Goal: Obtain resource: Download file/media

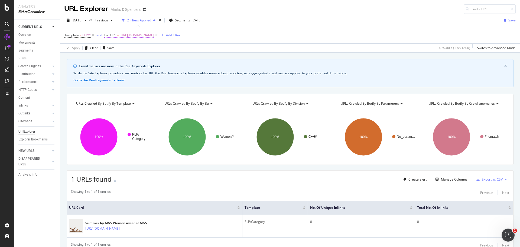
click at [151, 35] on span "[URL][DOMAIN_NAME]" at bounding box center [137, 35] width 34 height 8
click at [122, 47] on icon at bounding box center [124, 47] width 4 height 3
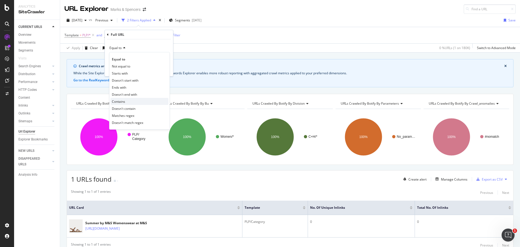
click at [124, 102] on span "Contains" at bounding box center [118, 101] width 13 height 5
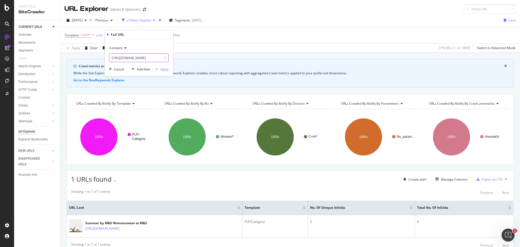
click at [134, 57] on input "[URL][DOMAIN_NAME]" at bounding box center [134, 57] width 51 height 9
paste input "l/kids/goodmove"
type input "l/kids/goodmove"
click at [167, 69] on div "Apply" at bounding box center [164, 69] width 8 height 5
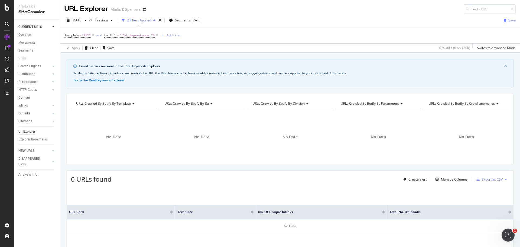
click at [503, 65] on button "close banner" at bounding box center [505, 66] width 5 height 7
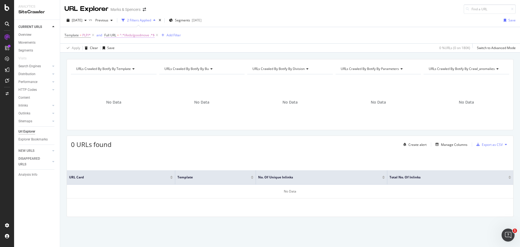
click at [134, 35] on span "^.*l/kids/goodmove .*$" at bounding box center [137, 35] width 35 height 8
click at [123, 56] on input "l/kids/goodmove" at bounding box center [134, 57] width 51 height 9
paste input "[URL][DOMAIN_NAME]"
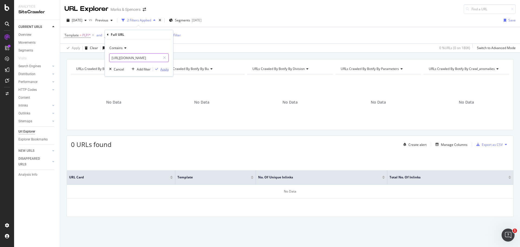
type input "[URL][DOMAIN_NAME]"
click at [167, 70] on div "Apply" at bounding box center [164, 69] width 8 height 5
click at [137, 38] on span "^.* [URL][DOMAIN_NAME] .*$" at bounding box center [142, 35] width 45 height 8
click at [126, 57] on input "[URL][DOMAIN_NAME]" at bounding box center [134, 57] width 51 height 9
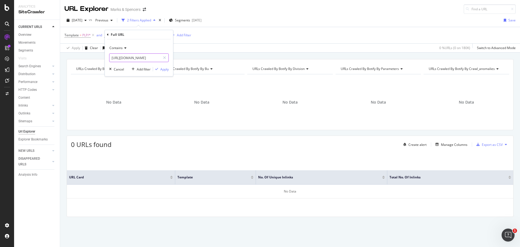
paste input "[URL][DOMAIN_NAME]"
drag, startPoint x: 139, startPoint y: 57, endPoint x: 268, endPoint y: 58, distance: 129.5
click at [268, 58] on body "Analytics SiteCrawler CURRENT URLS Overview Movements Segments Visits Search En…" at bounding box center [260, 123] width 520 height 247
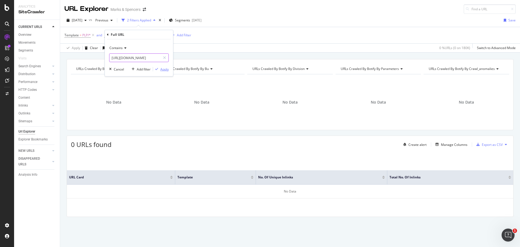
type input "[URL][DOMAIN_NAME]"
click at [161, 69] on div "Apply" at bounding box center [164, 69] width 8 height 5
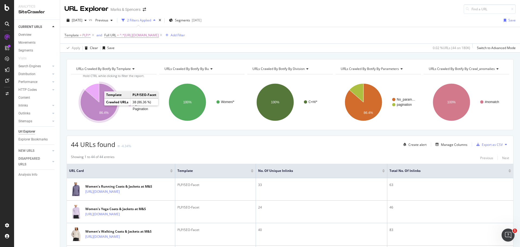
click at [98, 113] on icon "A chart." at bounding box center [98, 101] width 37 height 37
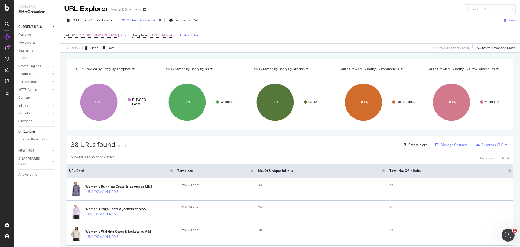
click at [454, 144] on div "Manage Columns" at bounding box center [454, 144] width 27 height 5
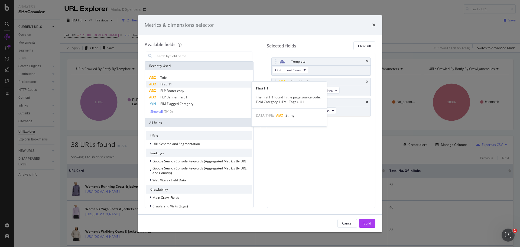
click at [203, 85] on div "First H1" at bounding box center [199, 84] width 106 height 7
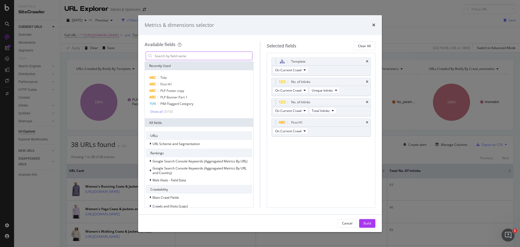
click at [191, 56] on input "modal" at bounding box center [203, 56] width 98 height 8
click at [365, 60] on div "Template" at bounding box center [321, 62] width 99 height 8
click at [366, 60] on div "Template" at bounding box center [321, 62] width 99 height 8
click at [368, 63] on icon "times" at bounding box center [367, 61] width 2 height 3
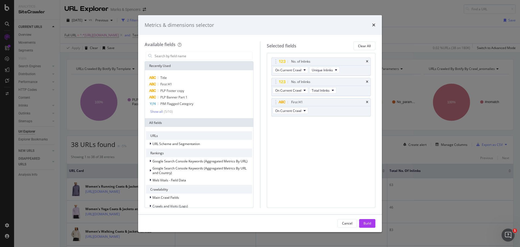
click at [368, 63] on icon "times" at bounding box center [367, 61] width 2 height 3
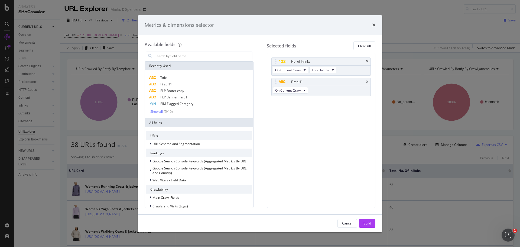
click at [368, 63] on icon "times" at bounding box center [367, 61] width 2 height 3
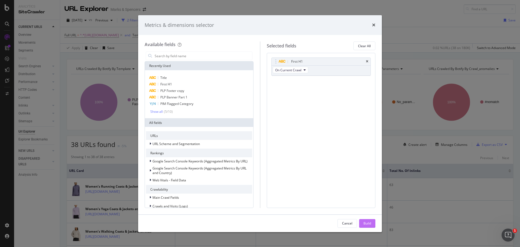
click at [368, 222] on div "Build" at bounding box center [367, 223] width 8 height 5
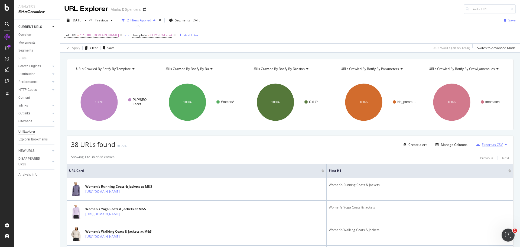
click at [484, 145] on div "Export as CSV" at bounding box center [492, 144] width 21 height 5
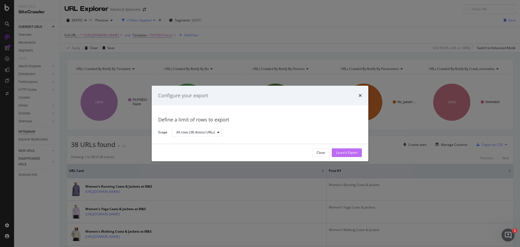
click at [339, 152] on div "Launch Export" at bounding box center [346, 152] width 21 height 5
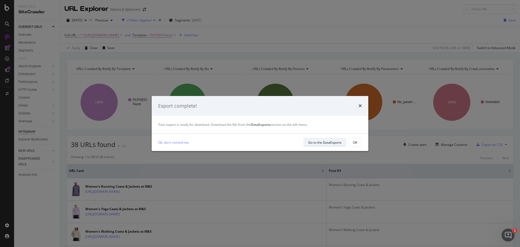
click at [329, 142] on div "Go to the DataExports" at bounding box center [324, 142] width 33 height 5
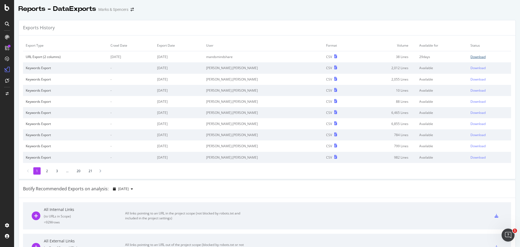
click at [475, 57] on link "Download" at bounding box center [489, 56] width 38 height 5
